Goal: Check status: Check status

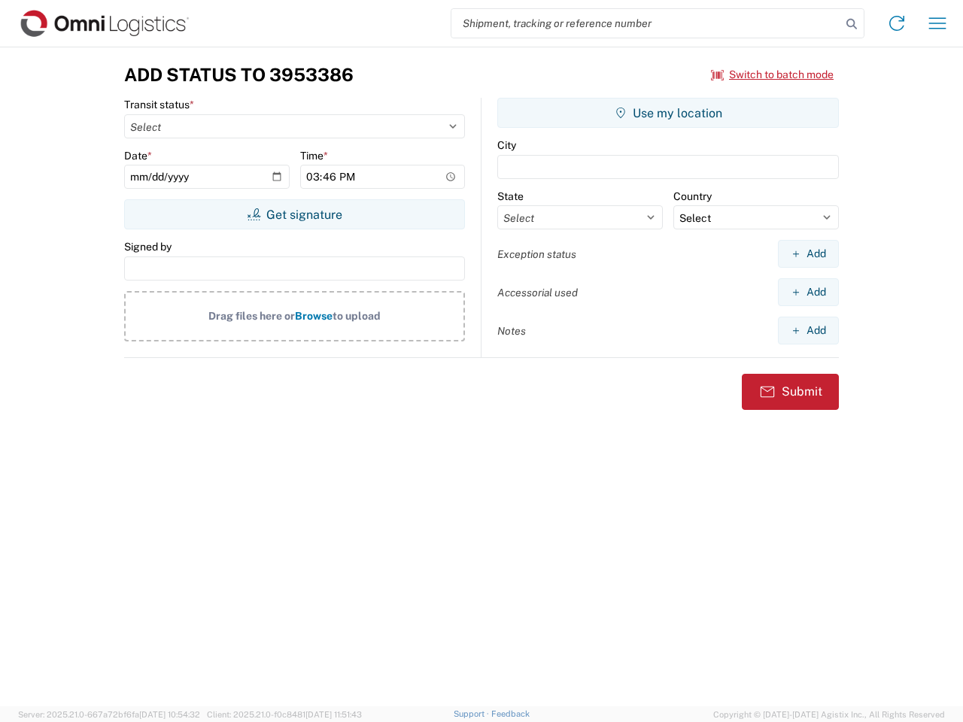
click at [646, 23] on input "search" at bounding box center [646, 23] width 390 height 29
click at [851, 24] on icon at bounding box center [851, 24] width 21 height 21
click at [897, 23] on icon at bounding box center [897, 23] width 24 height 24
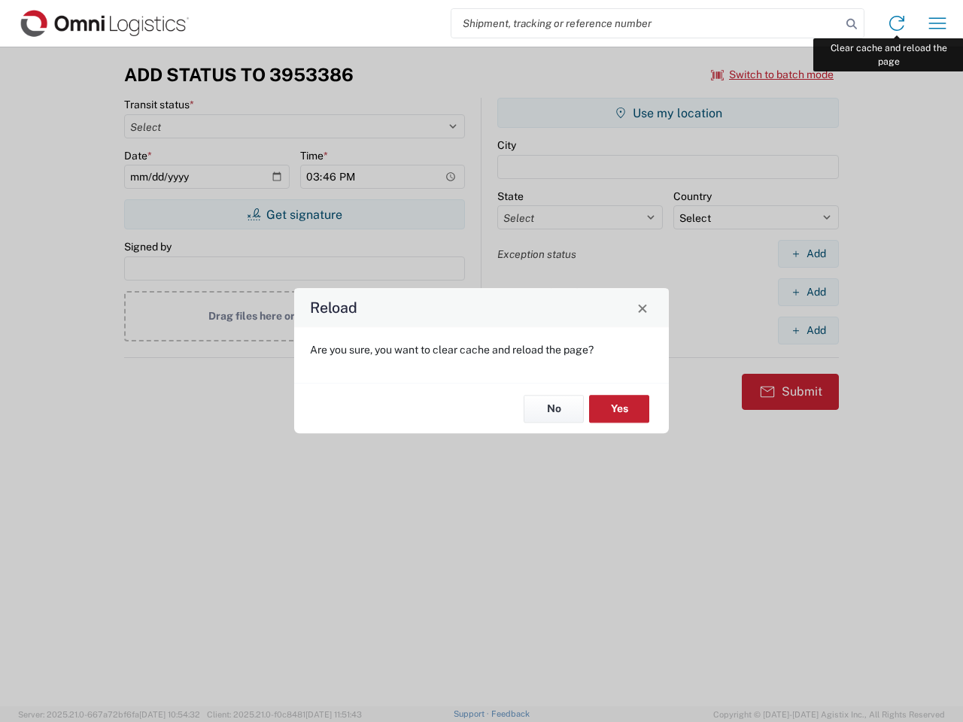
click at [937, 23] on div "Reload Are you sure, you want to clear cache and reload the page? No Yes" at bounding box center [481, 361] width 963 height 722
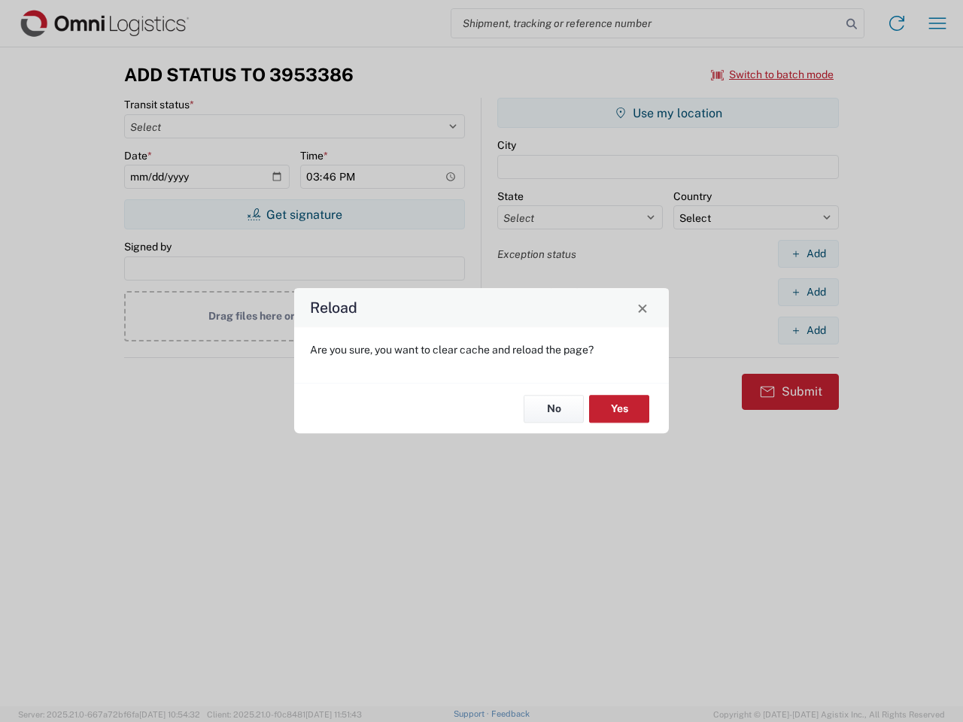
click at [772, 74] on div "Reload Are you sure, you want to clear cache and reload the page? No Yes" at bounding box center [481, 361] width 963 height 722
click at [294, 214] on div "Reload Are you sure, you want to clear cache and reload the page? No Yes" at bounding box center [481, 361] width 963 height 722
click at [668, 113] on div "Reload Are you sure, you want to clear cache and reload the page? No Yes" at bounding box center [481, 361] width 963 height 722
click at [808, 253] on div "Reload Are you sure, you want to clear cache and reload the page? No Yes" at bounding box center [481, 361] width 963 height 722
click at [808, 292] on div "Reload Are you sure, you want to clear cache and reload the page? No Yes" at bounding box center [481, 361] width 963 height 722
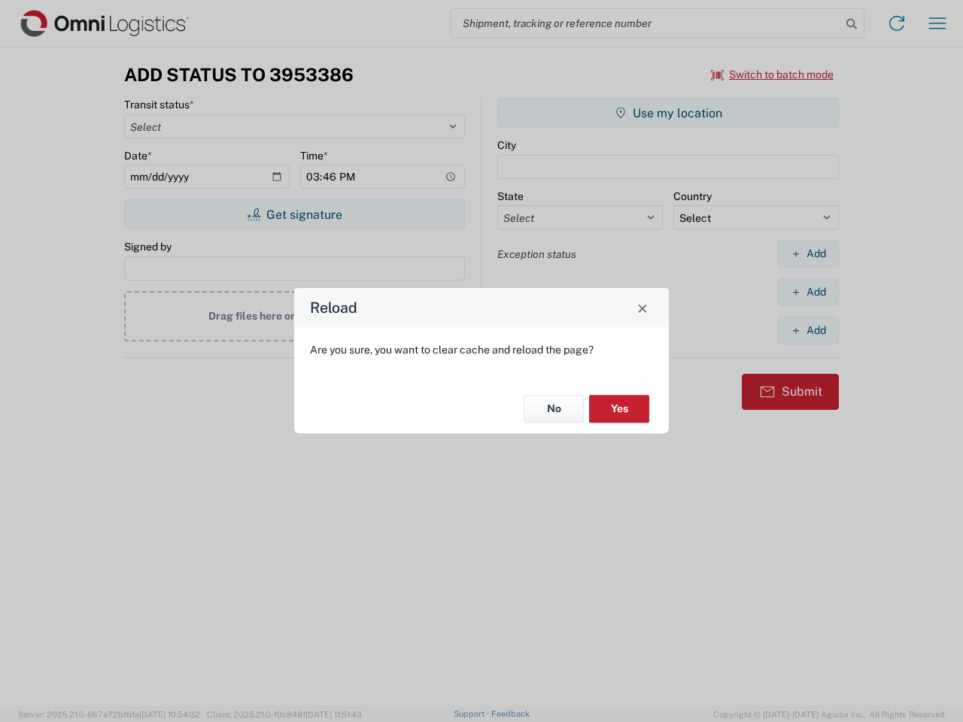
click at [808, 330] on div "Reload Are you sure, you want to clear cache and reload the page? No Yes" at bounding box center [481, 361] width 963 height 722
